Goal: Transaction & Acquisition: Purchase product/service

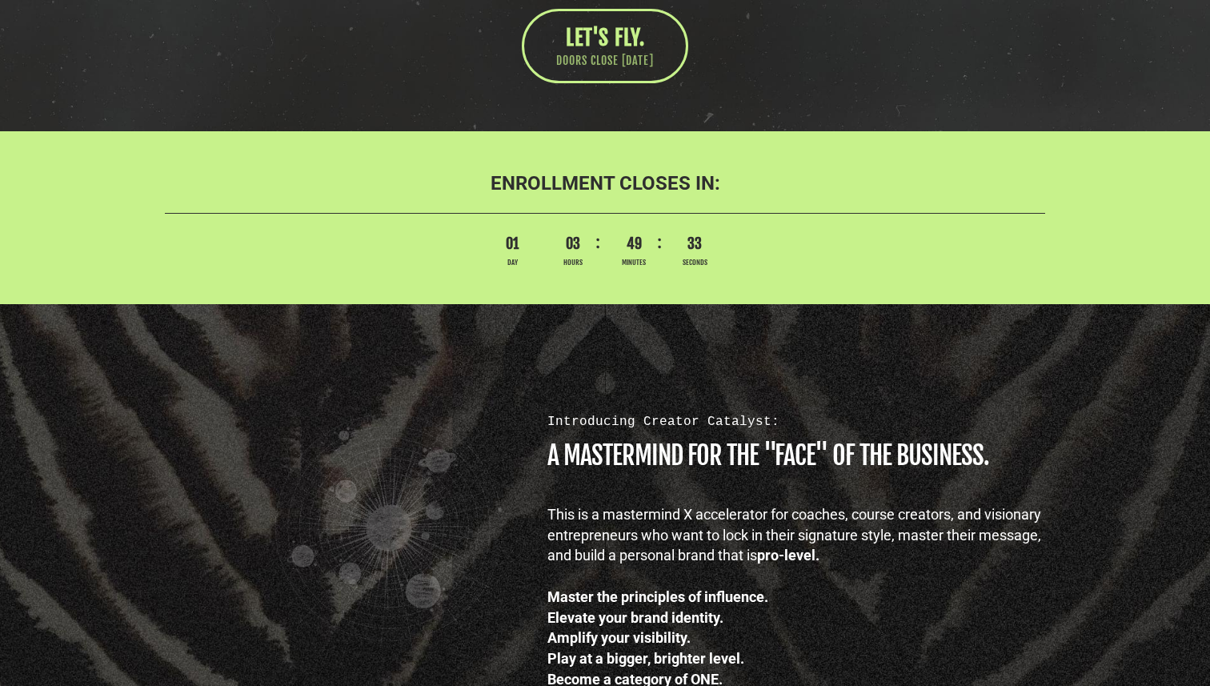
scroll to position [704, 0]
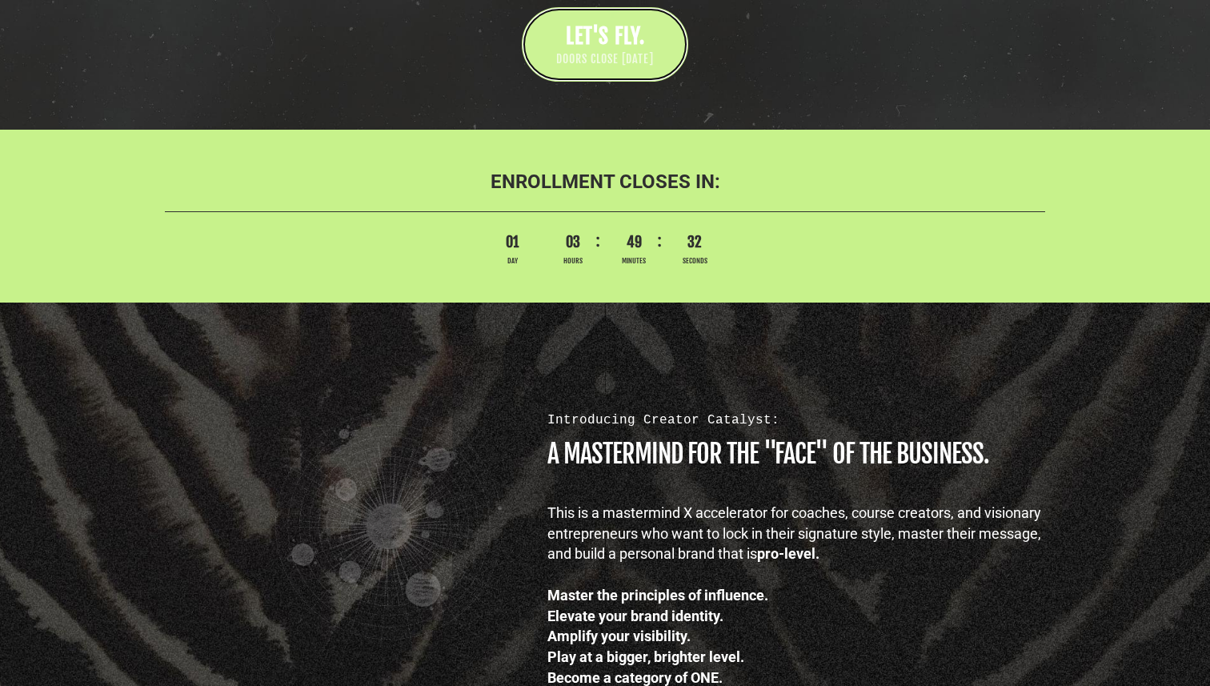
click at [625, 54] on span "DOORS CLOSE [DATE]" at bounding box center [605, 59] width 98 height 16
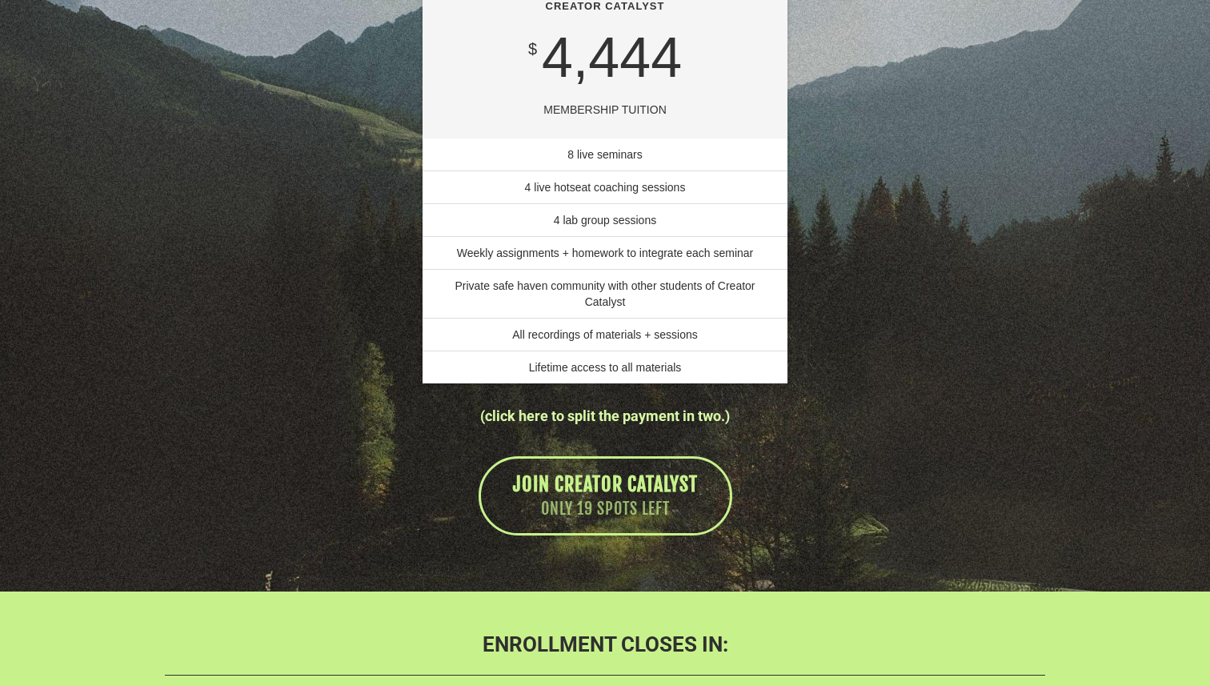
scroll to position [11225, 0]
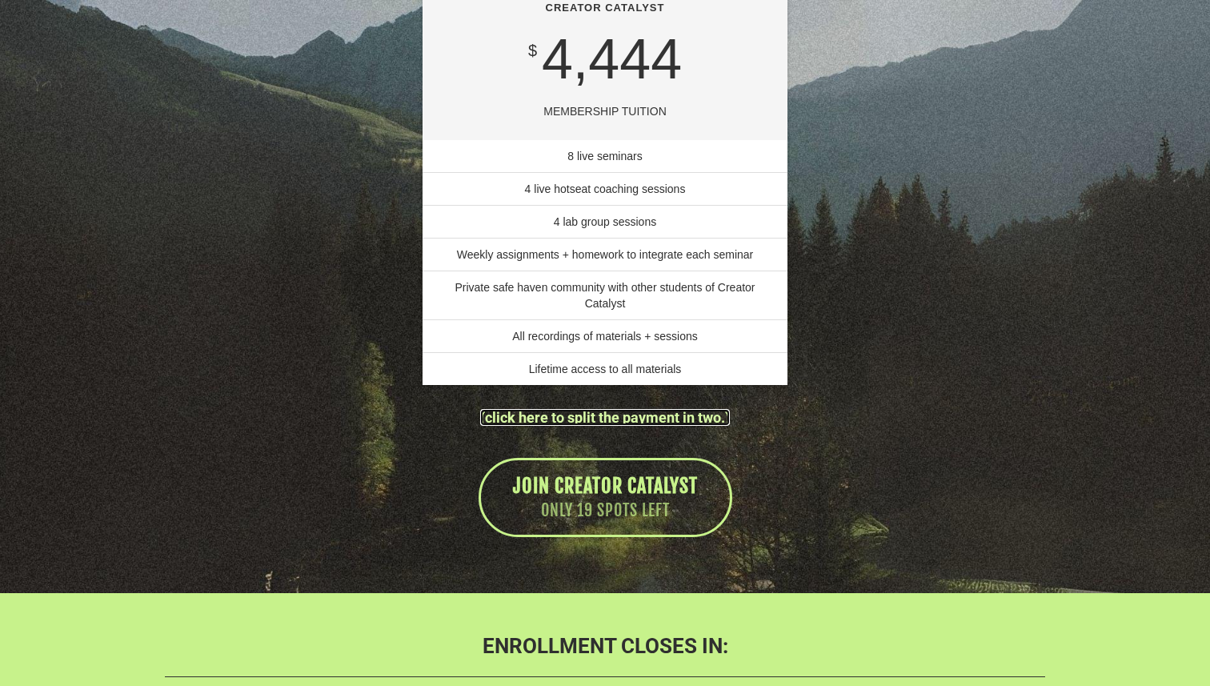
click at [581, 426] on link "(click here to split the payment in two.)" at bounding box center [605, 417] width 250 height 17
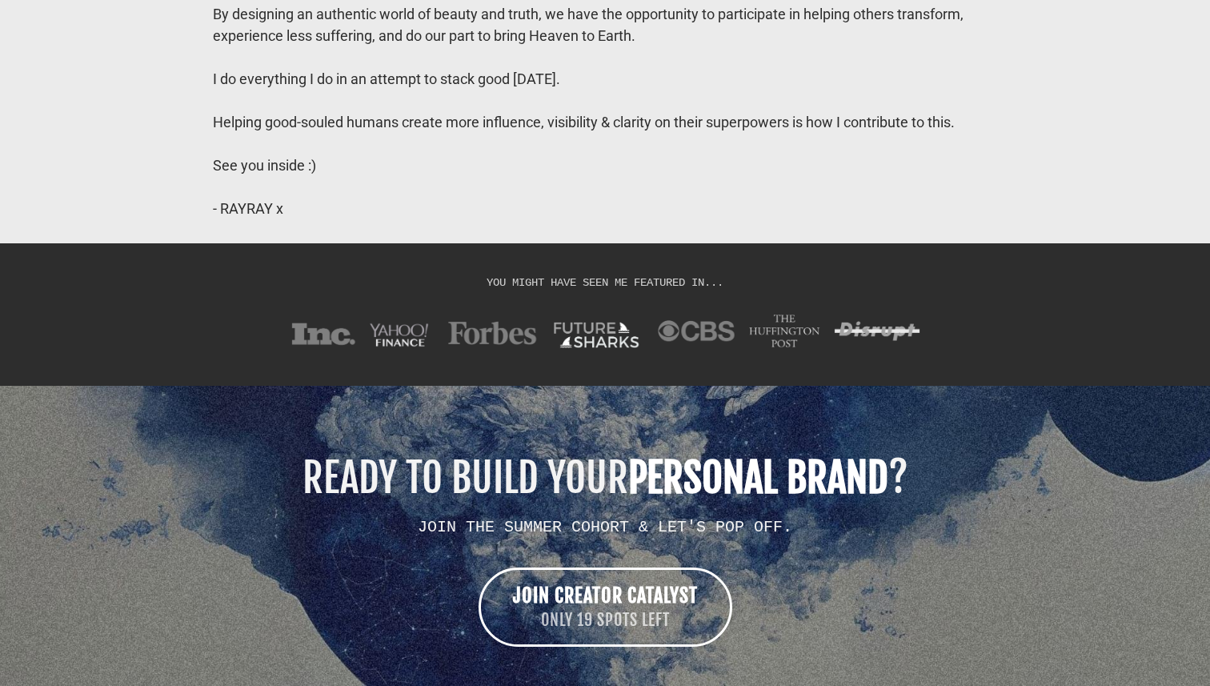
scroll to position [13206, 0]
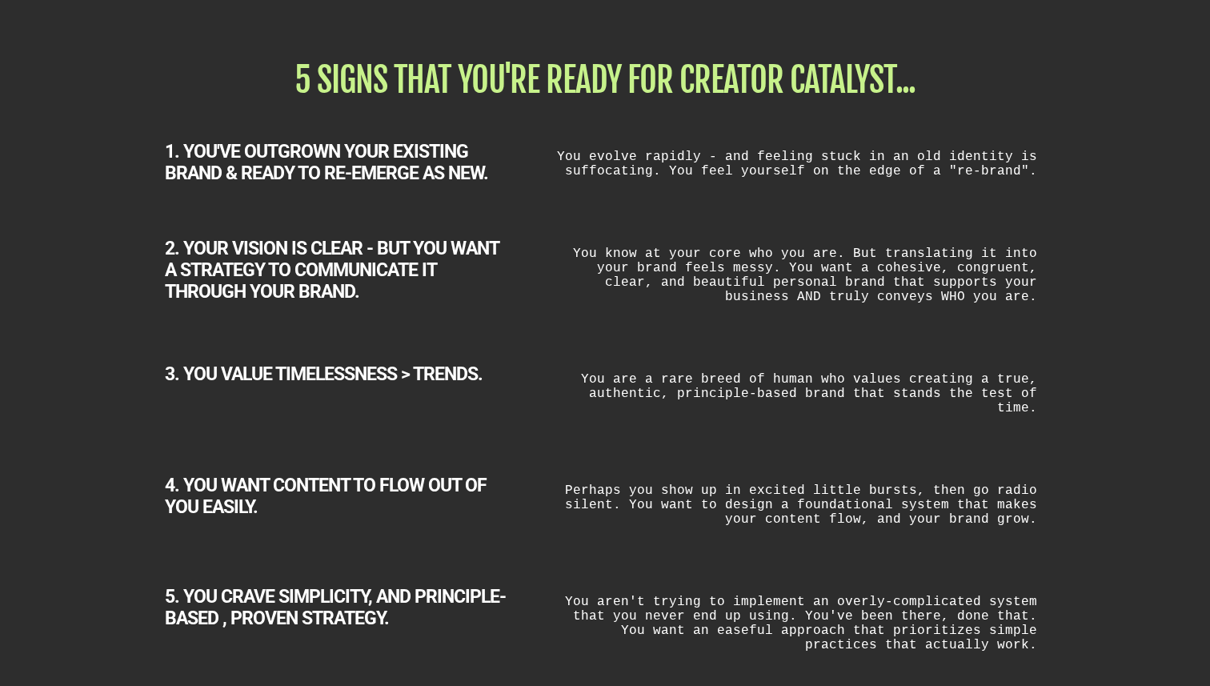
scroll to position [2754, 0]
